Goal: Information Seeking & Learning: Find specific fact

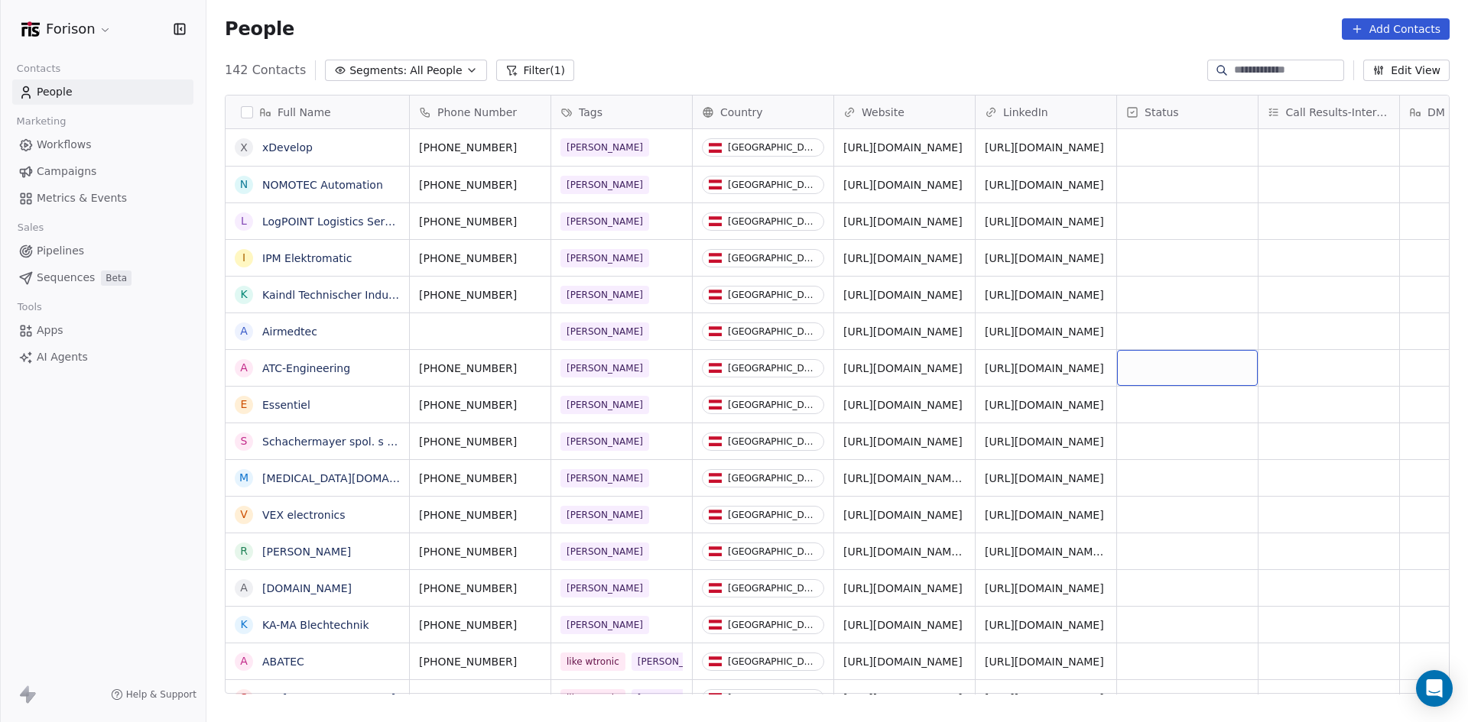
scroll to position [624, 1250]
click at [279, 330] on link "Airmedtec" at bounding box center [289, 332] width 55 height 12
click at [901, 329] on link "[URL][DOMAIN_NAME]" at bounding box center [903, 332] width 119 height 12
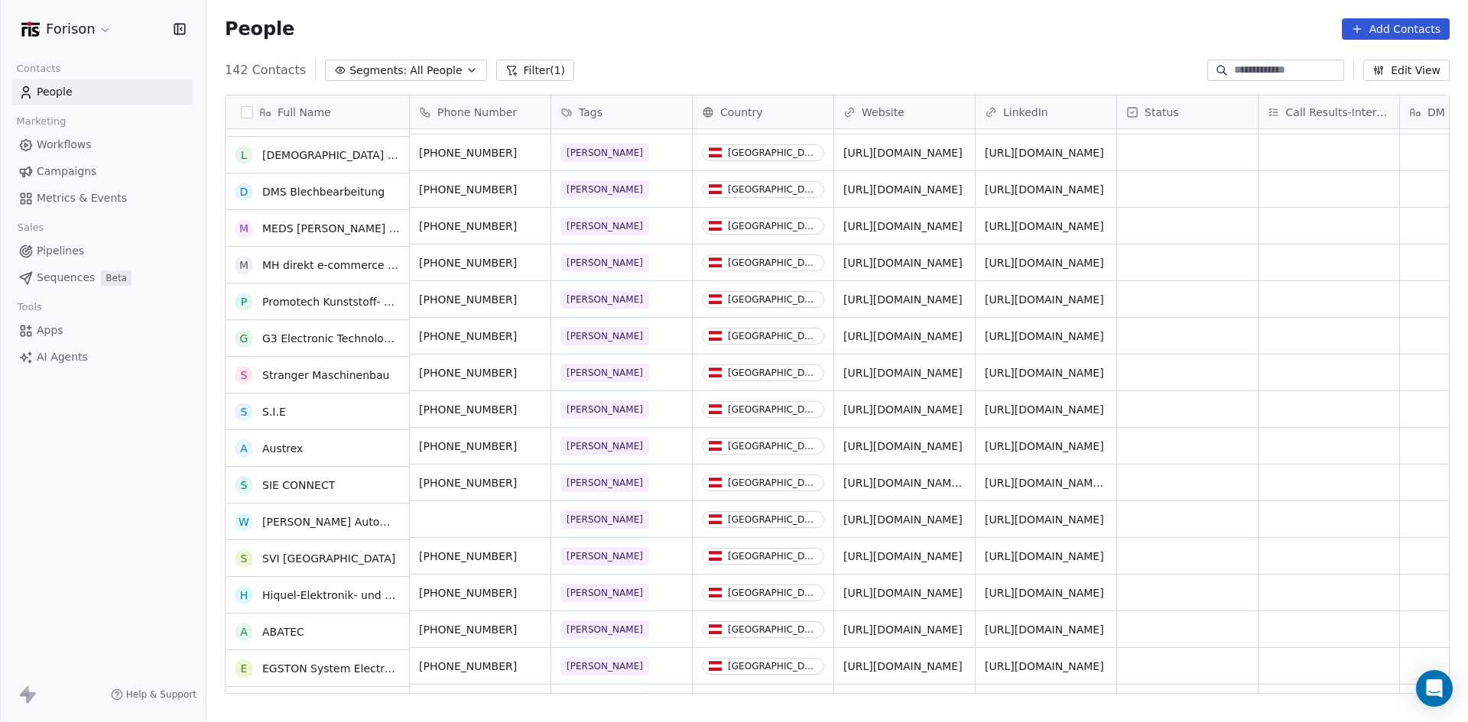
scroll to position [3517, 0]
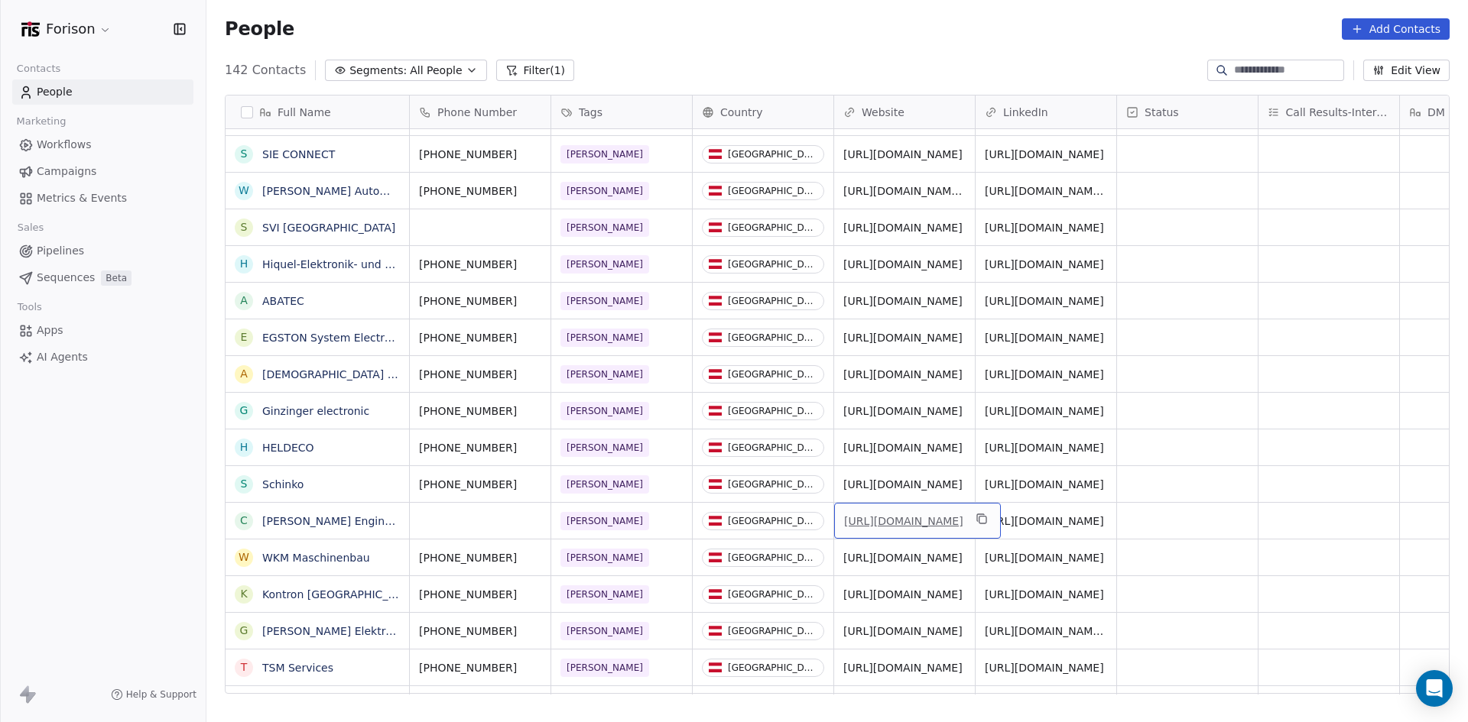
click at [914, 517] on link "[URL][DOMAIN_NAME]" at bounding box center [903, 521] width 119 height 12
click at [909, 227] on link "[URL][DOMAIN_NAME]" at bounding box center [903, 228] width 119 height 12
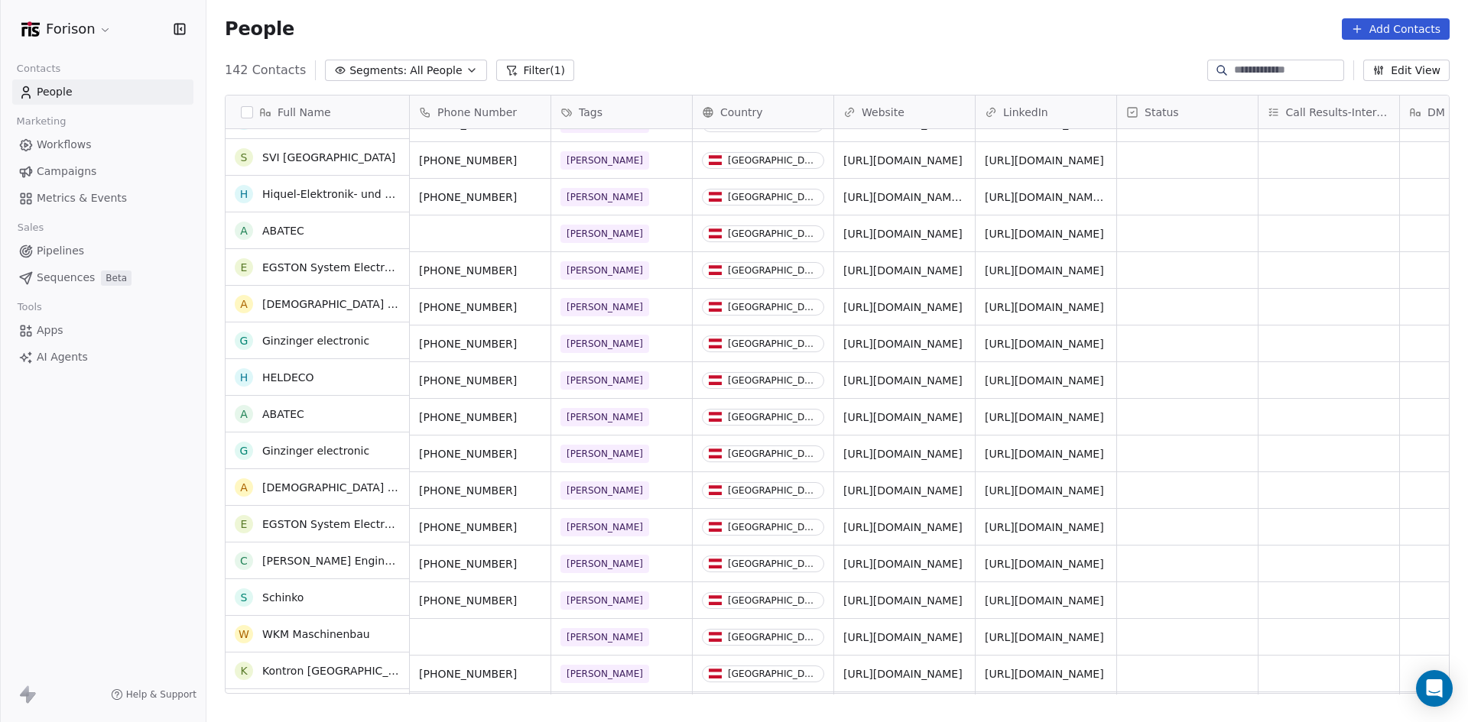
scroll to position [3364, 0]
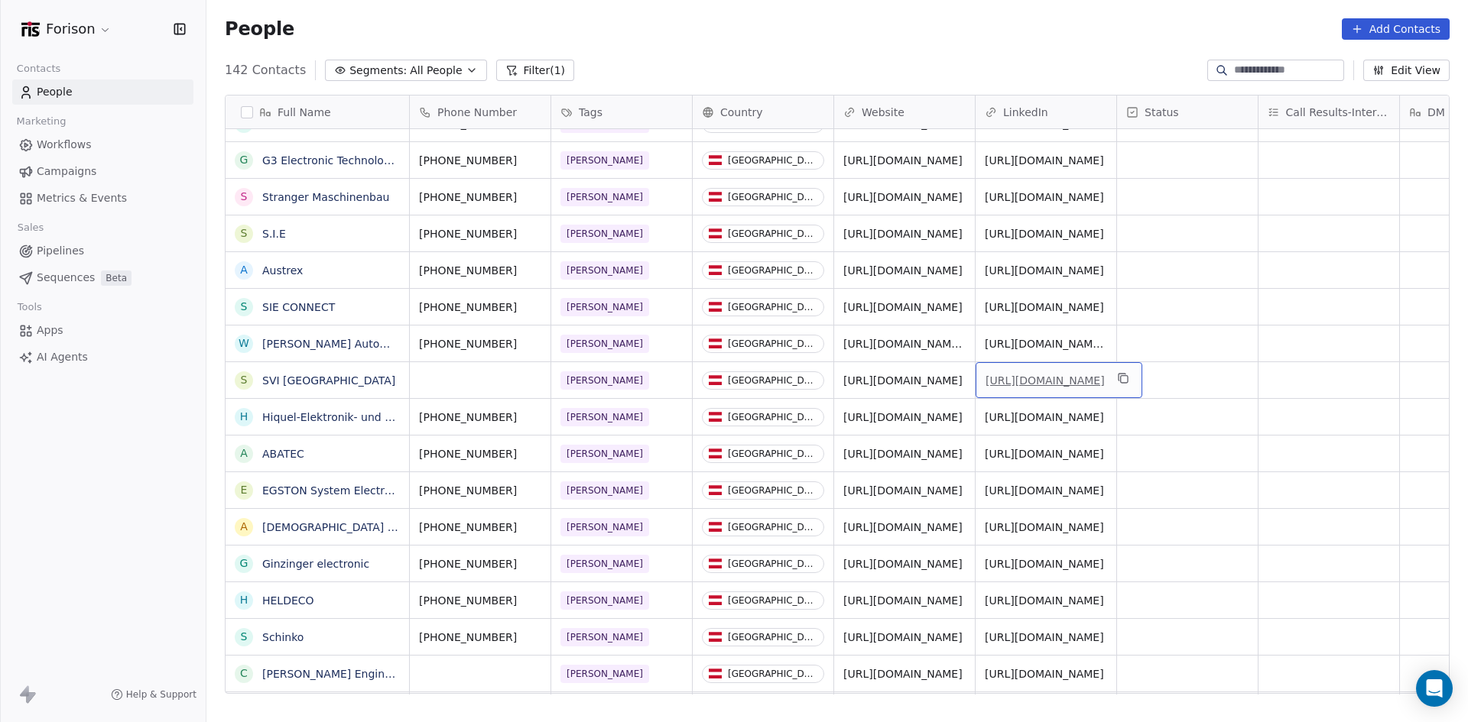
click at [1004, 375] on link "[URL][DOMAIN_NAME]" at bounding box center [1044, 381] width 119 height 12
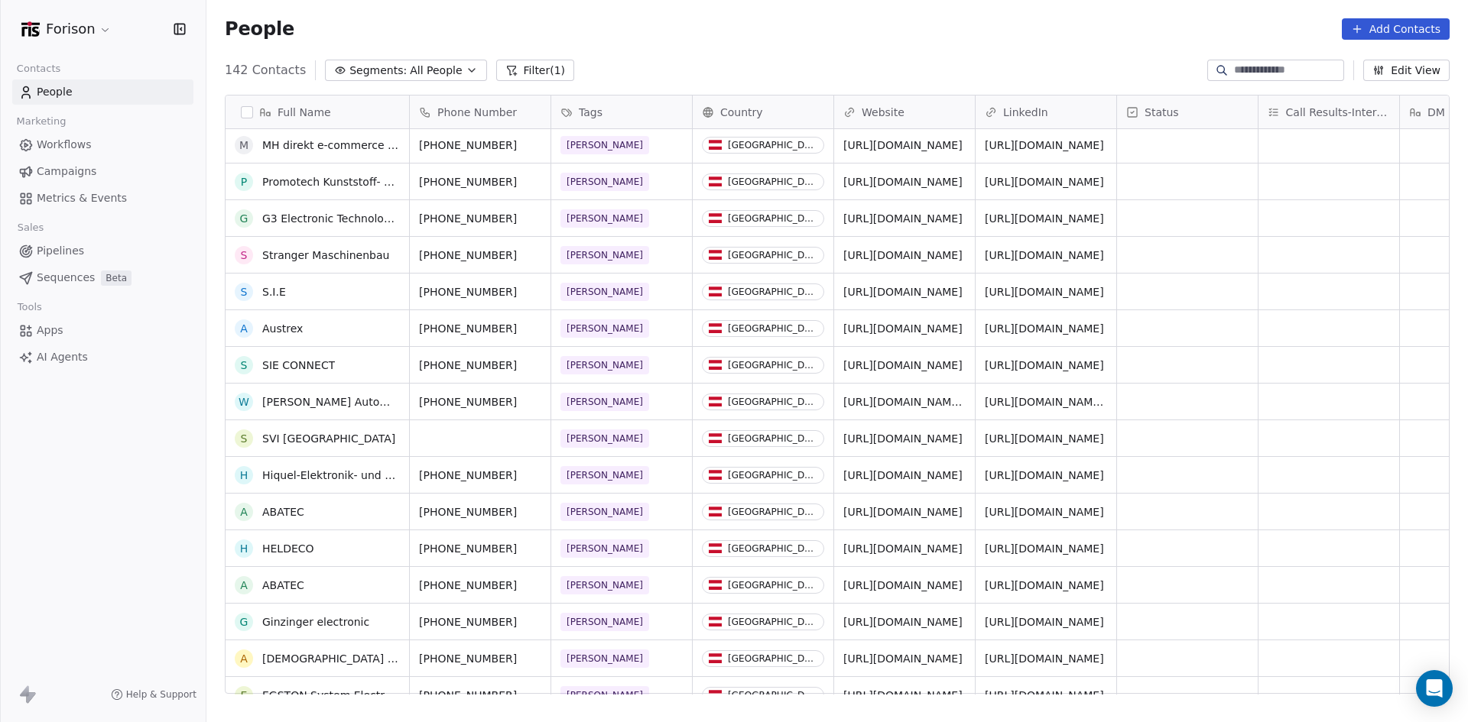
scroll to position [0, 0]
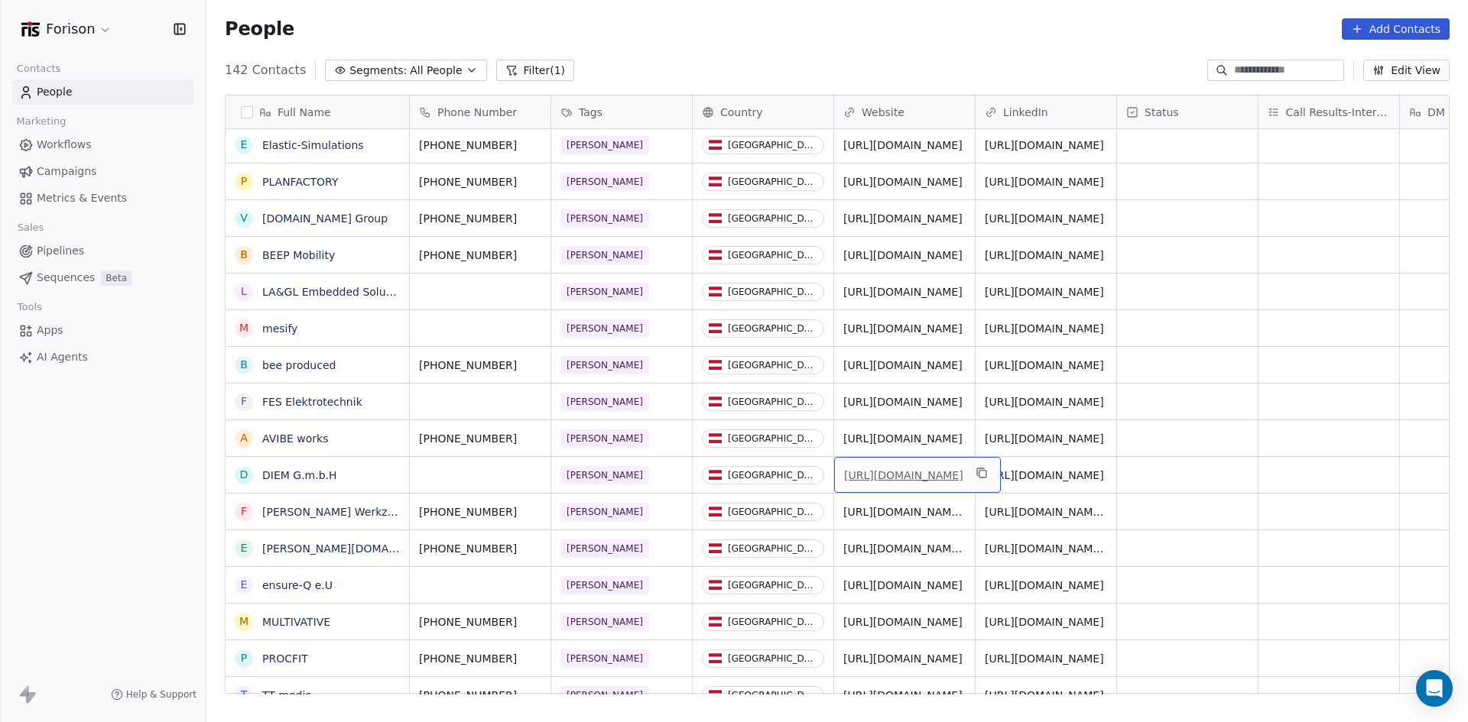
click at [923, 476] on link "[URL][DOMAIN_NAME]" at bounding box center [903, 475] width 119 height 12
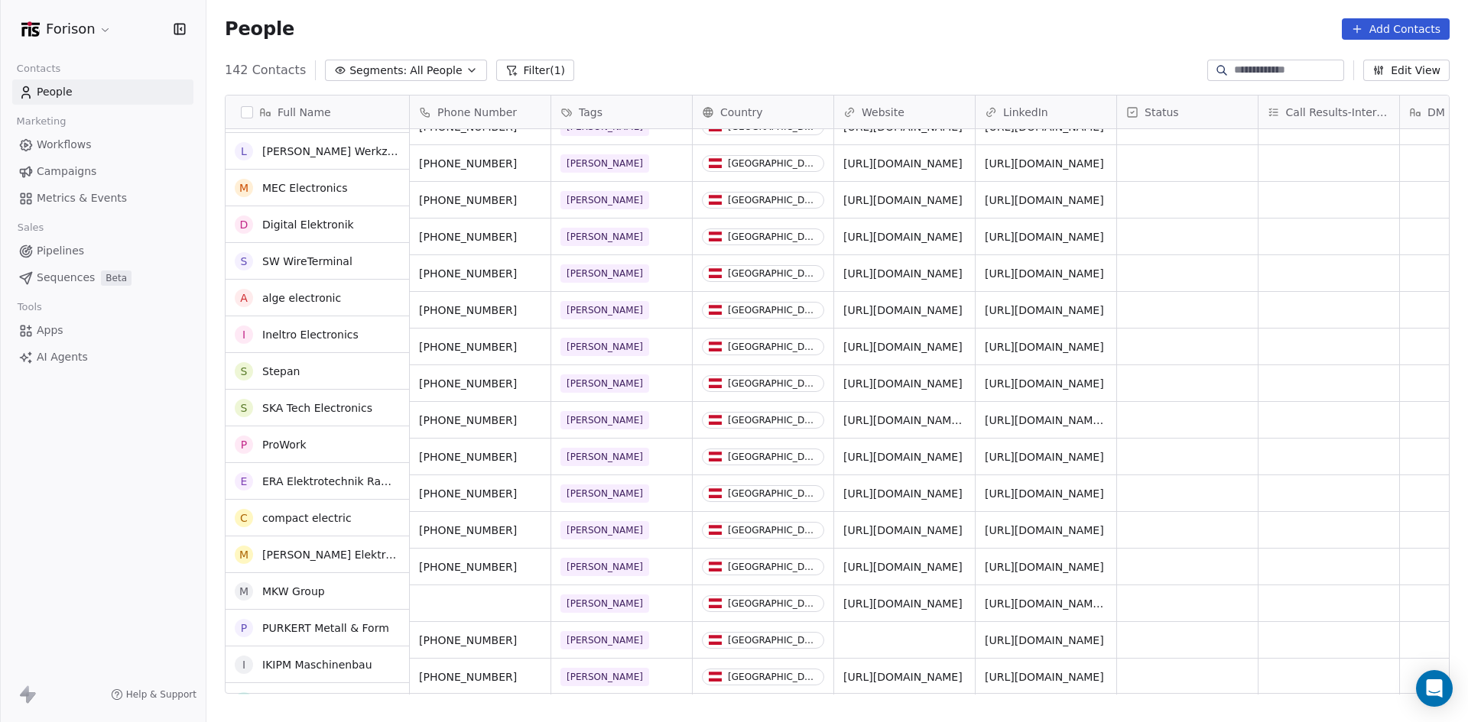
scroll to position [4645, 0]
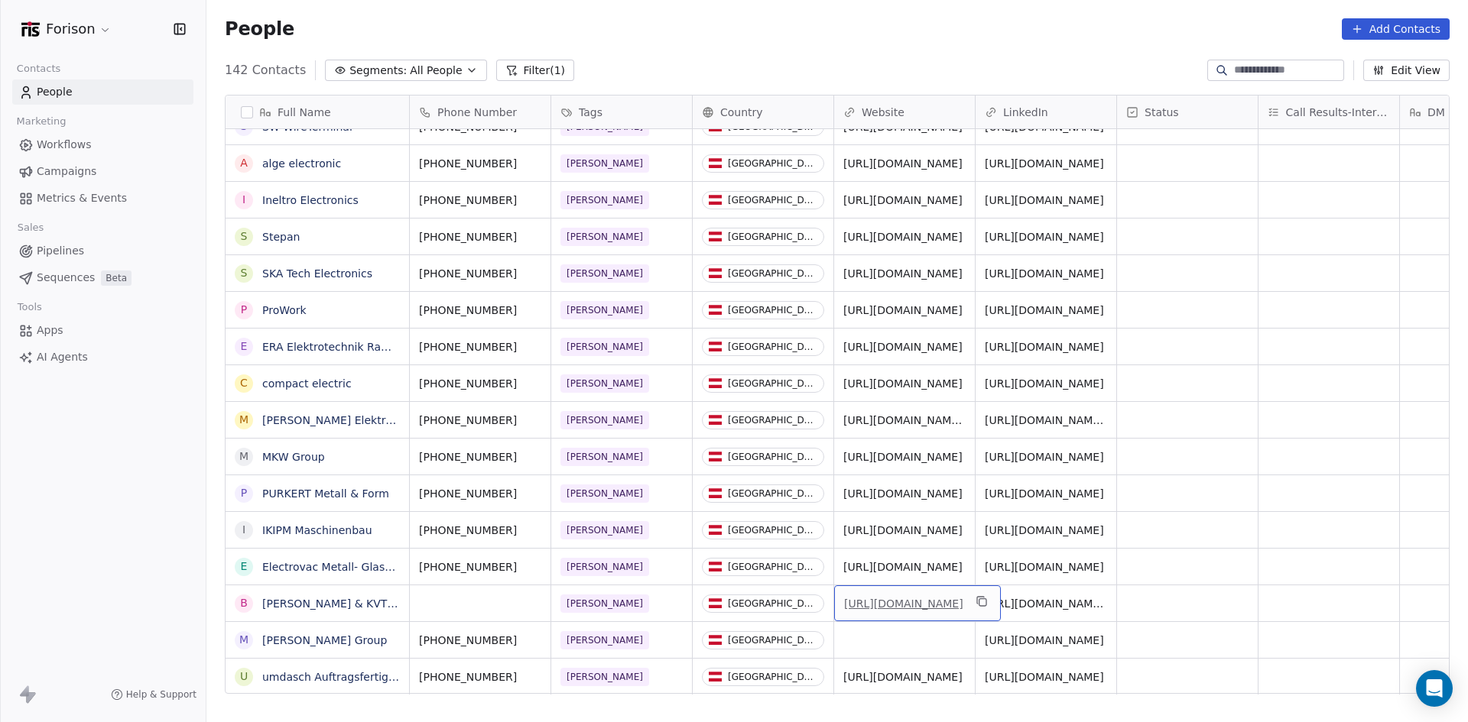
click at [909, 607] on link "[URL][DOMAIN_NAME]" at bounding box center [903, 604] width 119 height 12
click at [449, 608] on div "grid" at bounding box center [480, 604] width 141 height 36
type input "**********"
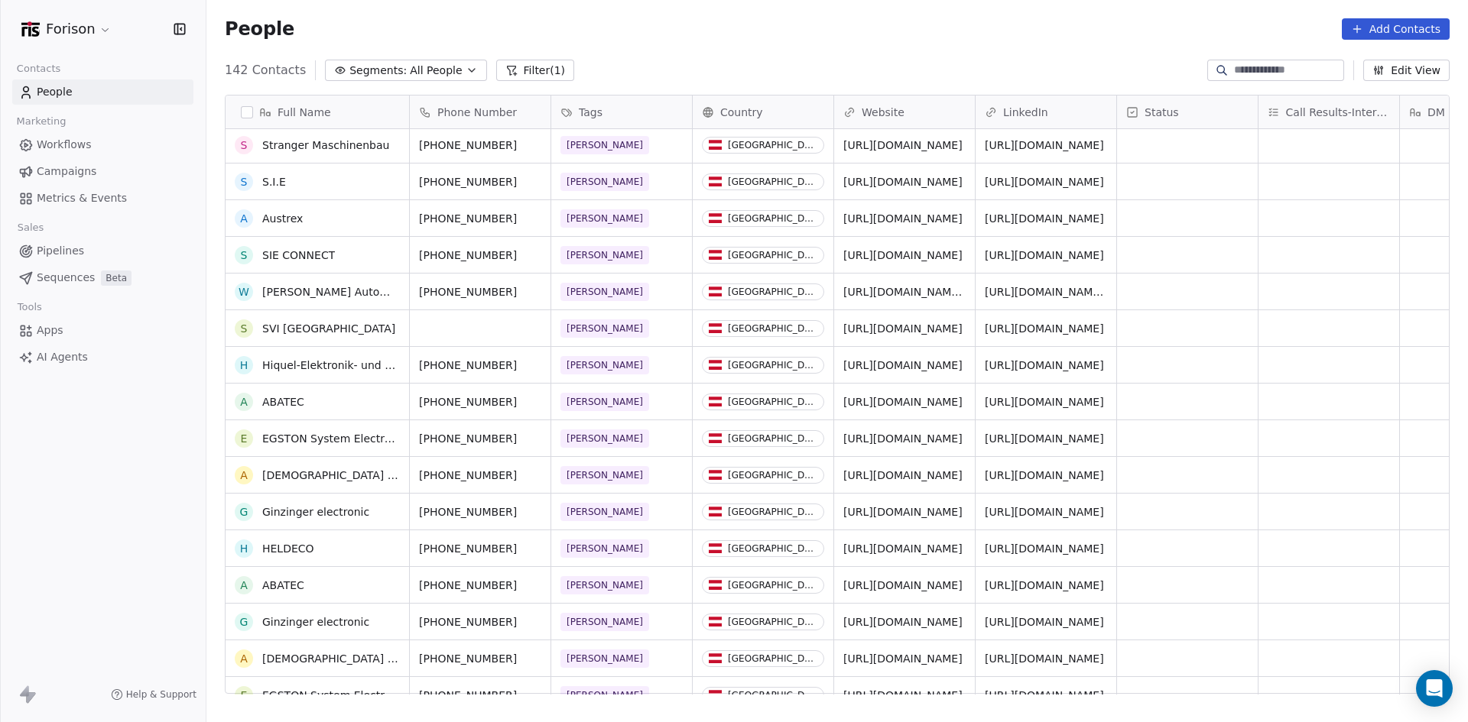
scroll to position [2810, 0]
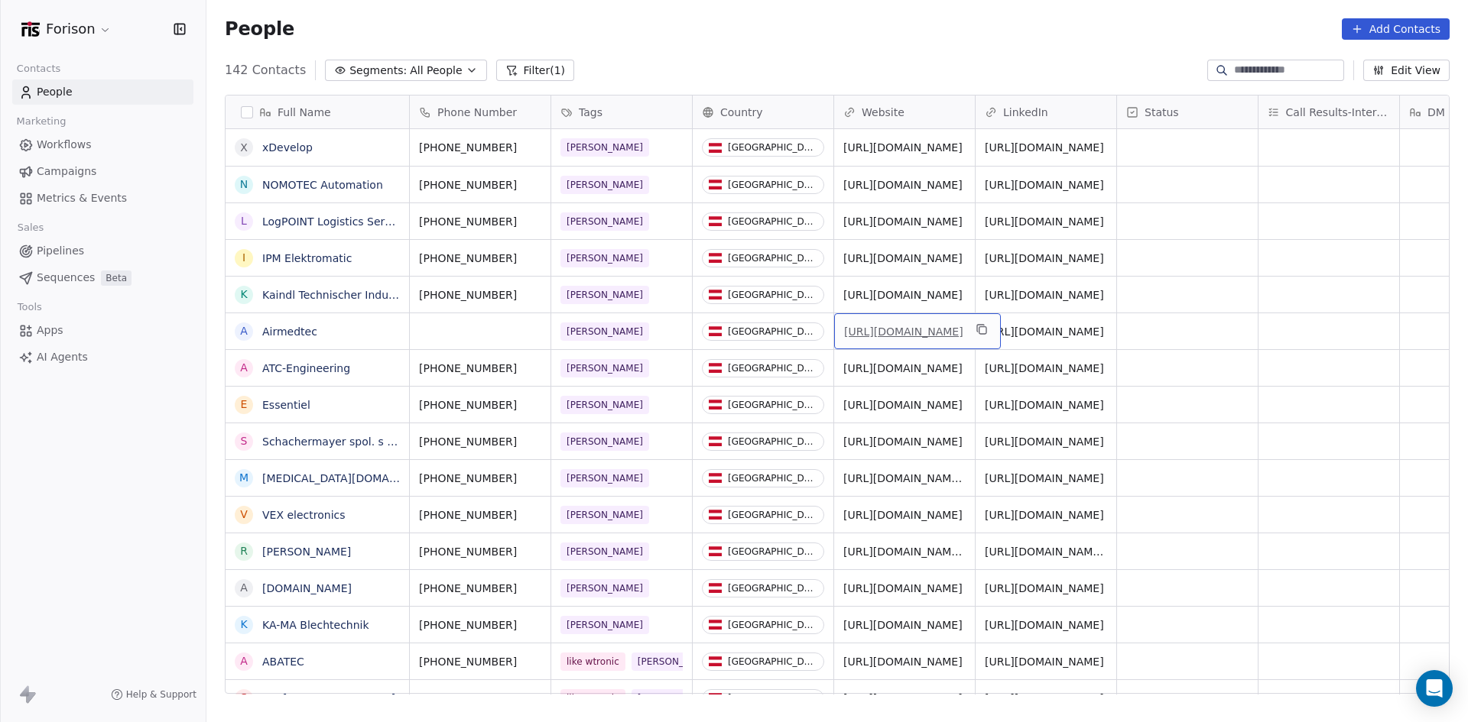
click at [891, 332] on link "[URL][DOMAIN_NAME]" at bounding box center [903, 332] width 119 height 12
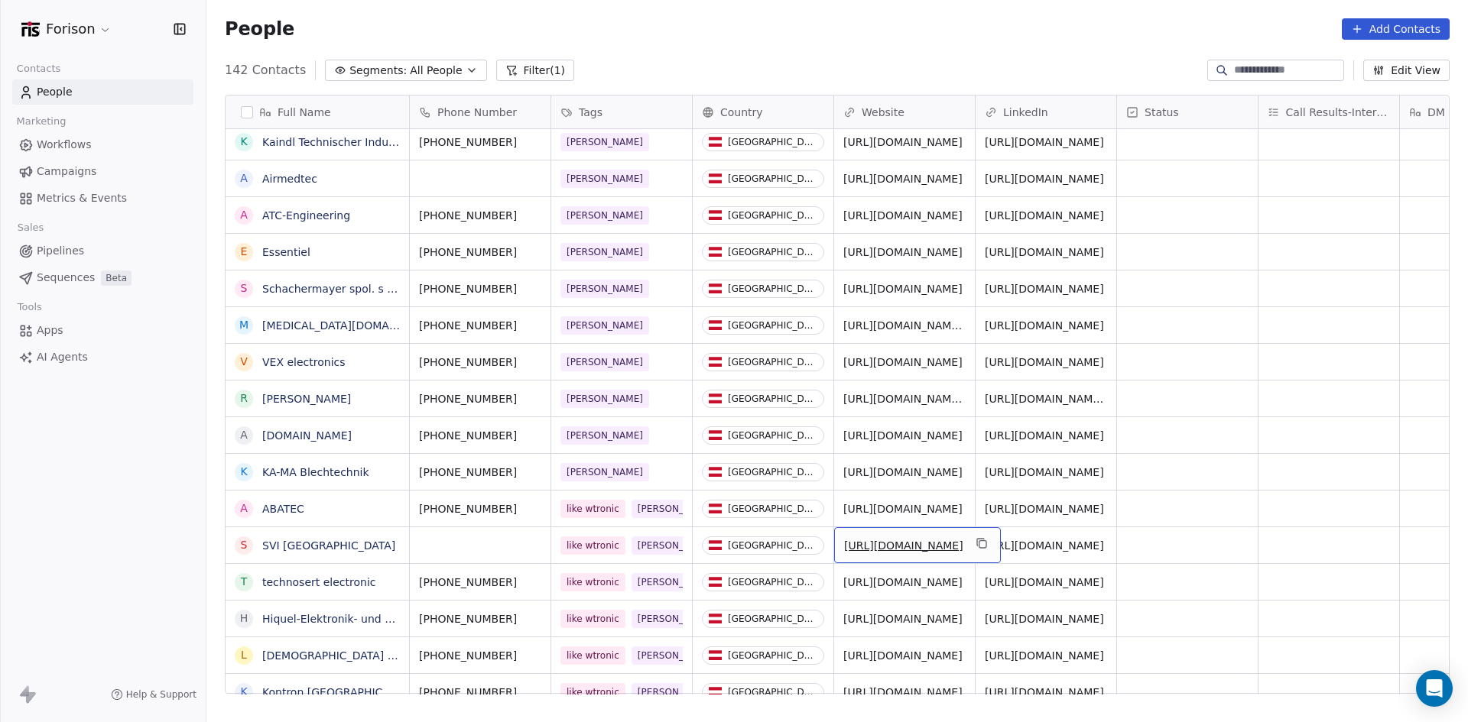
click at [916, 544] on link "[URL][DOMAIN_NAME]" at bounding box center [903, 546] width 119 height 12
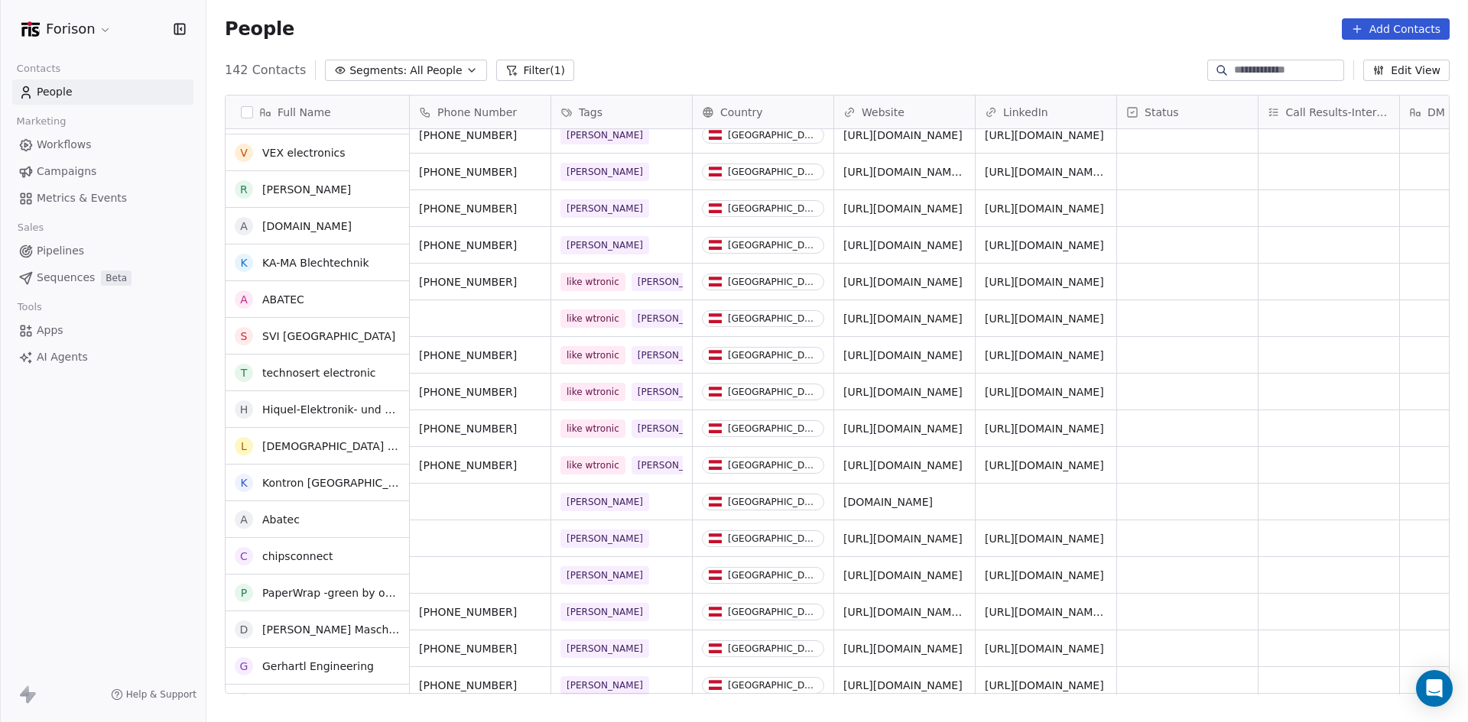
scroll to position [382, 0]
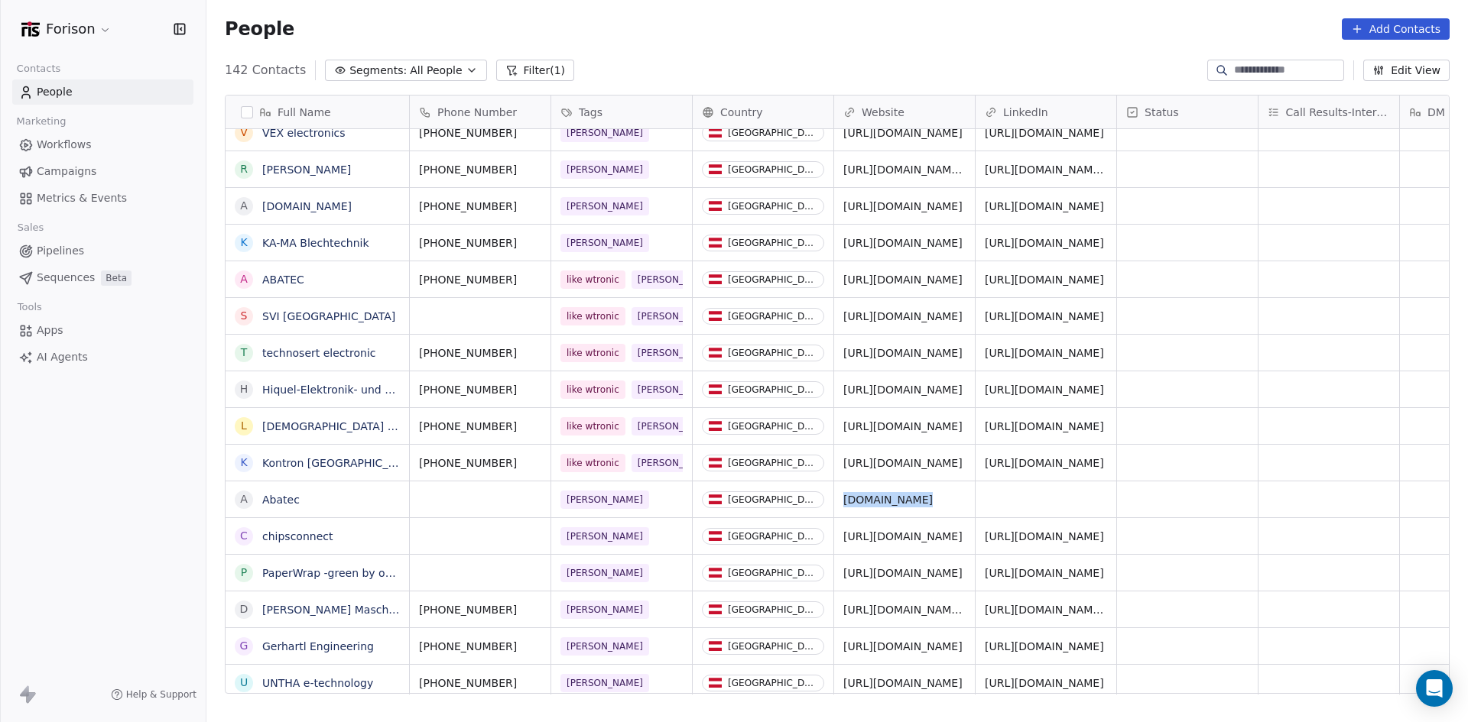
drag, startPoint x: 912, startPoint y: 498, endPoint x: 835, endPoint y: 503, distance: 77.4
click at [835, 503] on div "[DOMAIN_NAME]" at bounding box center [904, 500] width 141 height 36
copy span "[DOMAIN_NAME]"
click at [427, 502] on div "grid" at bounding box center [480, 500] width 141 height 36
type input "**********"
